Goal: Task Accomplishment & Management: Use online tool/utility

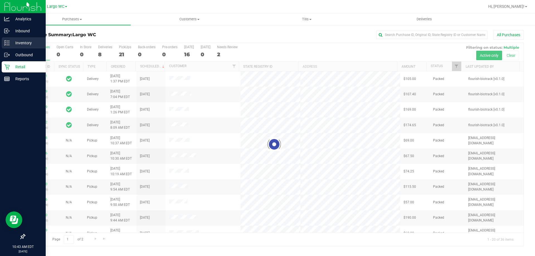
click at [25, 42] on p "Inventory" at bounding box center [26, 43] width 33 height 7
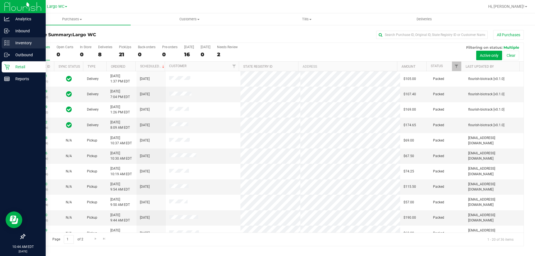
click at [25, 45] on p "Inventory" at bounding box center [26, 43] width 33 height 7
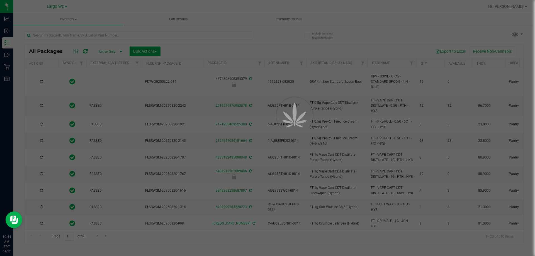
click at [133, 34] on div at bounding box center [267, 128] width 535 height 256
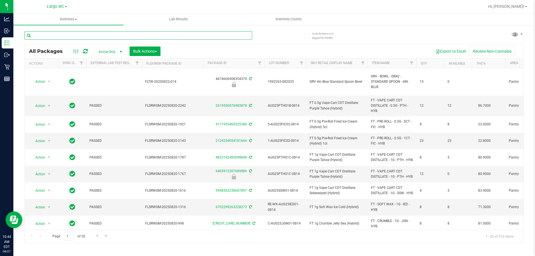
click at [122, 34] on input "text" at bounding box center [139, 35] width 228 height 8
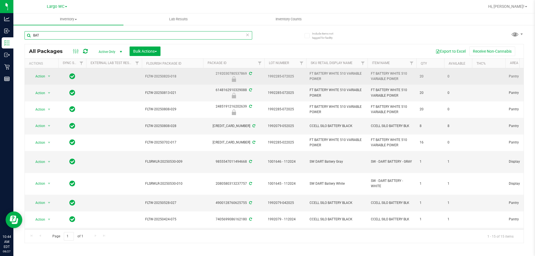
type input "BAT"
click at [41, 77] on span "Action" at bounding box center [37, 76] width 15 height 8
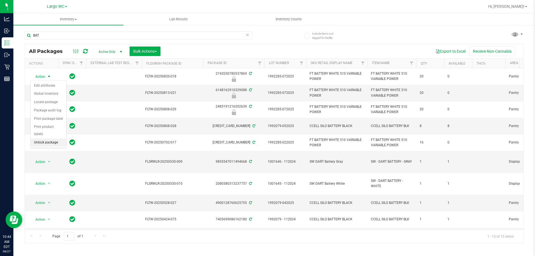
click at [45, 138] on li "Unlock package" at bounding box center [49, 142] width 36 height 8
